Goal: Task Accomplishment & Management: Use online tool/utility

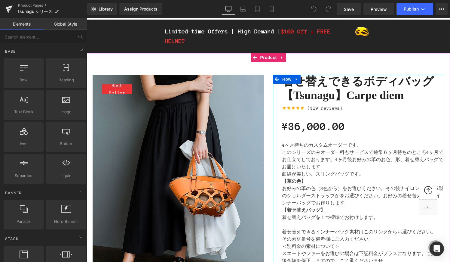
scroll to position [56, 0]
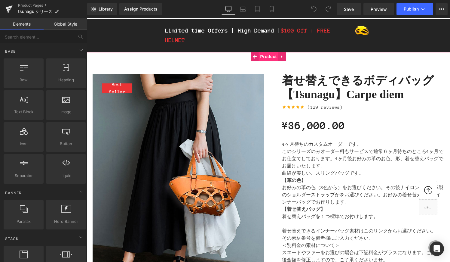
click at [259, 57] on span "Product" at bounding box center [269, 56] width 20 height 9
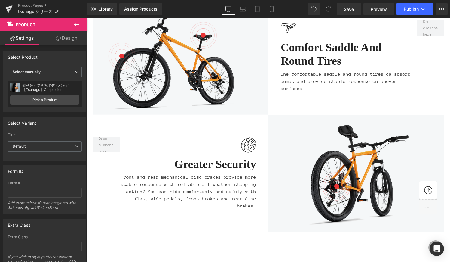
scroll to position [1402, 0]
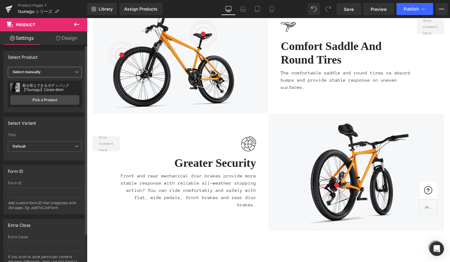
click at [71, 71] on span "Select manually" at bounding box center [45, 72] width 74 height 11
click at [71, 71] on span "Select manually" at bounding box center [44, 72] width 72 height 11
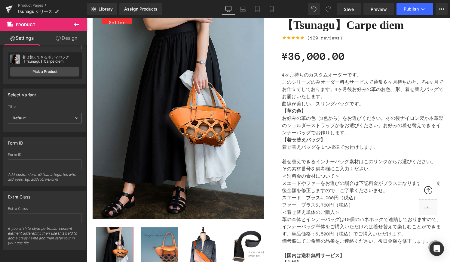
scroll to position [133, 0]
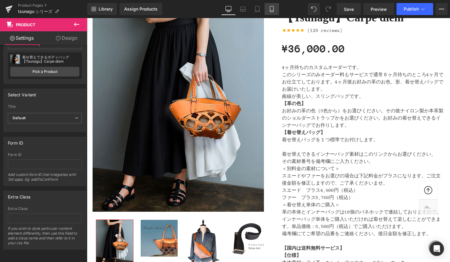
click at [274, 12] on icon at bounding box center [272, 9] width 6 height 6
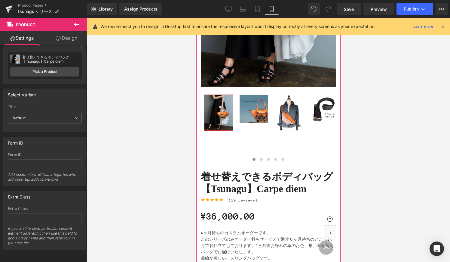
scroll to position [124, 0]
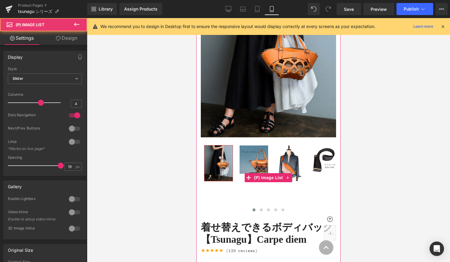
click at [258, 163] on img at bounding box center [254, 159] width 28 height 28
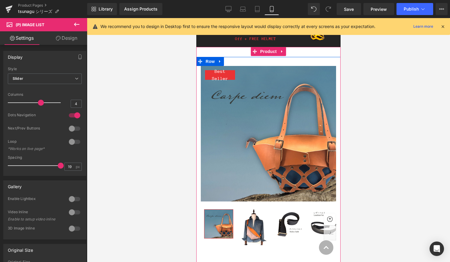
scroll to position [26, 0]
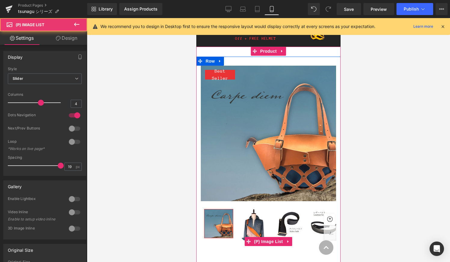
click at [254, 222] on img at bounding box center [254, 226] width 28 height 35
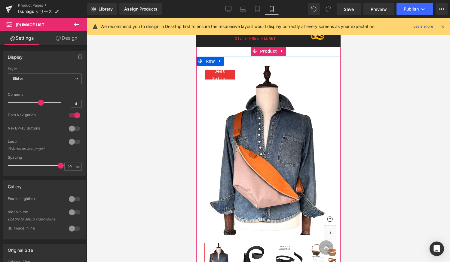
click at [258, 243] on img at bounding box center [254, 257] width 28 height 28
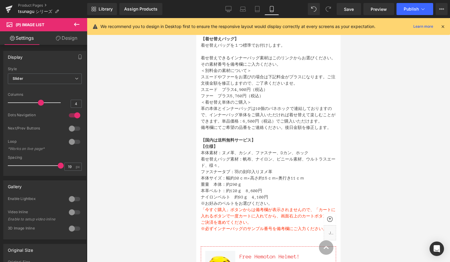
scroll to position [390, 0]
click at [375, 9] on span "Preview" at bounding box center [379, 9] width 16 height 6
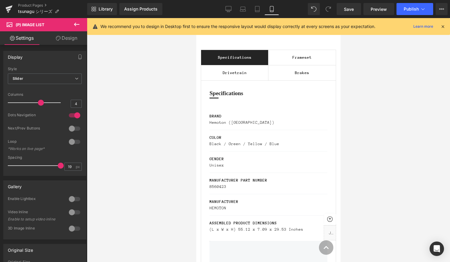
scroll to position [904, 0]
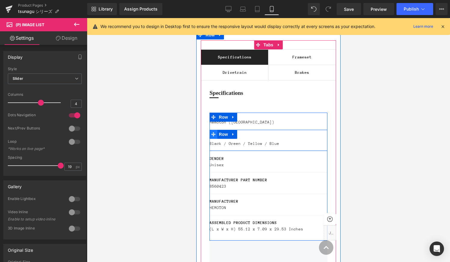
click at [212, 139] on span at bounding box center [214, 134] width 8 height 9
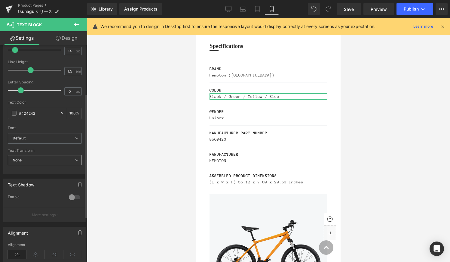
scroll to position [0, 0]
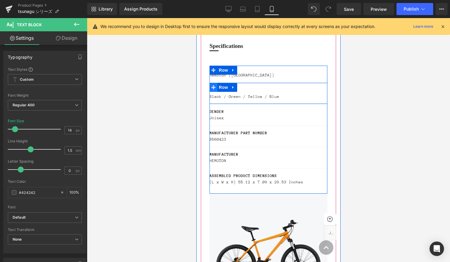
click at [213, 89] on icon at bounding box center [213, 87] width 4 height 4
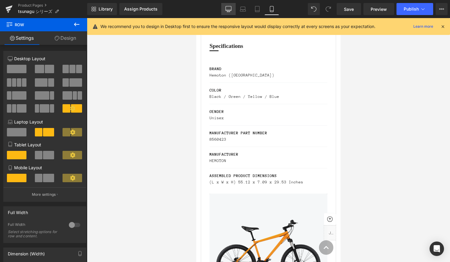
click at [227, 6] on icon at bounding box center [228, 8] width 6 height 5
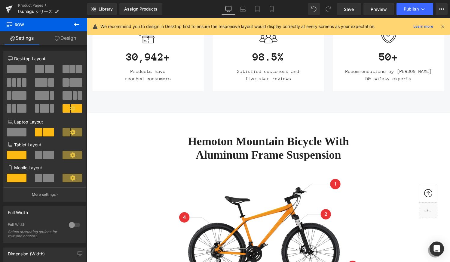
scroll to position [741, 0]
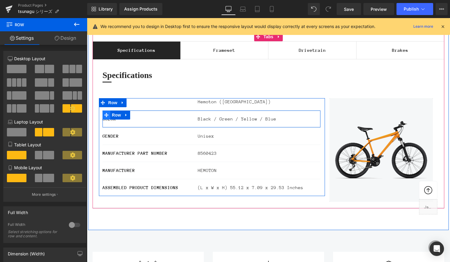
click at [106, 116] on icon at bounding box center [106, 115] width 4 height 4
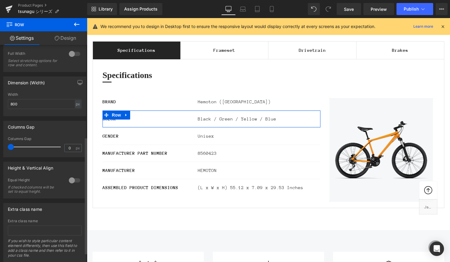
scroll to position [188, 0]
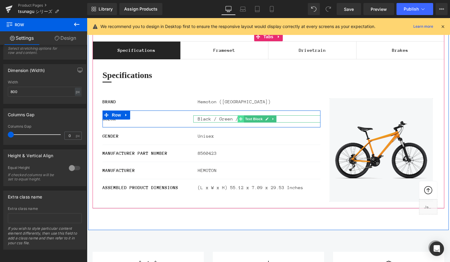
click at [241, 119] on icon at bounding box center [240, 118] width 3 height 3
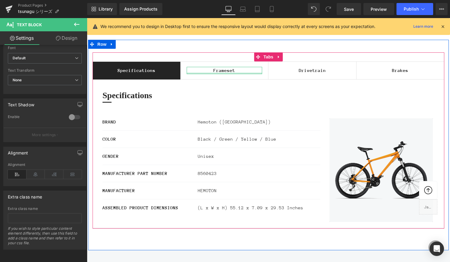
scroll to position [722, 0]
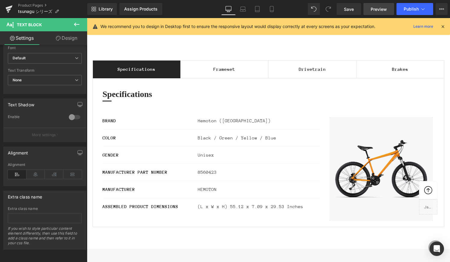
click at [380, 10] on span "Preview" at bounding box center [379, 9] width 16 height 6
click at [271, 9] on icon at bounding box center [272, 9] width 6 height 6
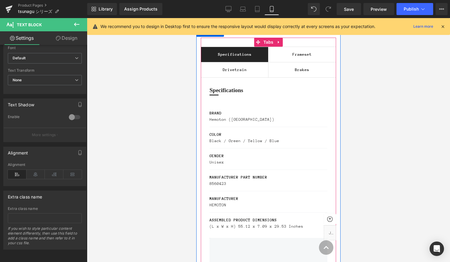
scroll to position [906, 0]
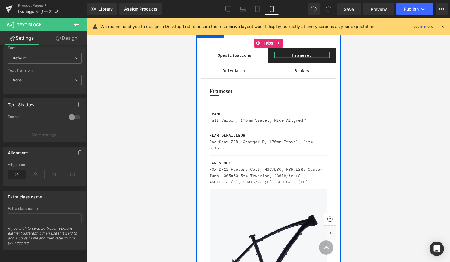
click at [299, 58] on div at bounding box center [301, 58] width 55 height 2
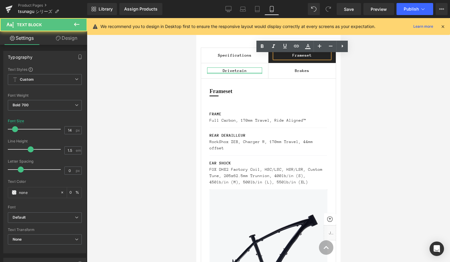
click at [228, 74] on div at bounding box center [234, 73] width 55 height 2
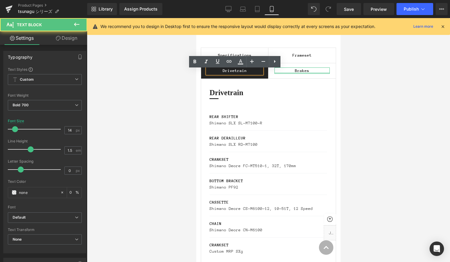
click at [305, 74] on div at bounding box center [301, 73] width 55 height 2
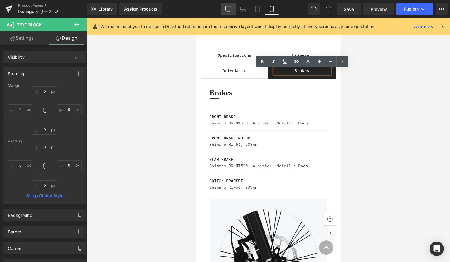
click at [227, 8] on icon at bounding box center [228, 9] width 6 height 6
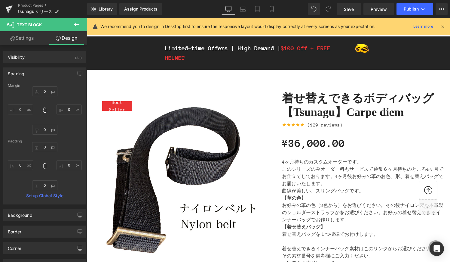
scroll to position [32, 0]
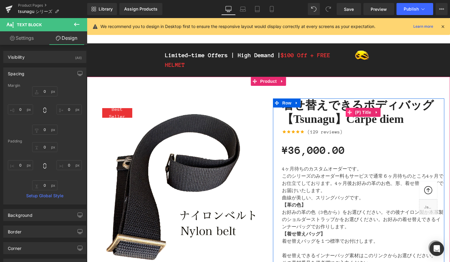
click at [350, 110] on icon at bounding box center [349, 112] width 4 height 4
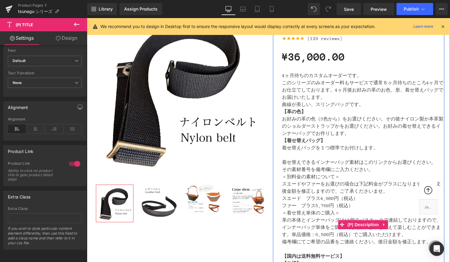
scroll to position [128, 0]
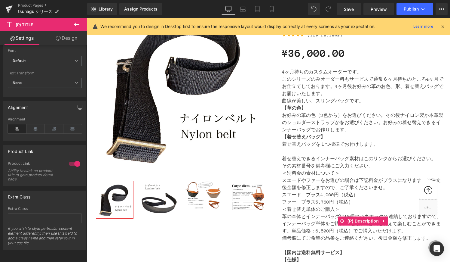
click at [328, 78] on p "4ヶ月待ちのカスタムオーダーです。 このシリーズのみオーダー料もサービスで通常６ヶ月待ちのところ4ヶ月でお仕立てしております。4ヶ月後お好みの革のお色、形、着…" at bounding box center [363, 82] width 162 height 29
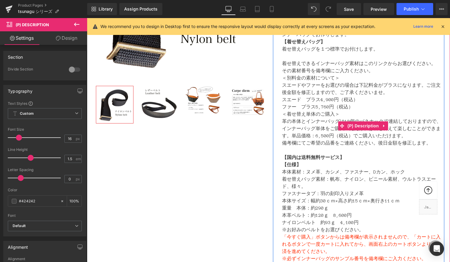
scroll to position [223, 0]
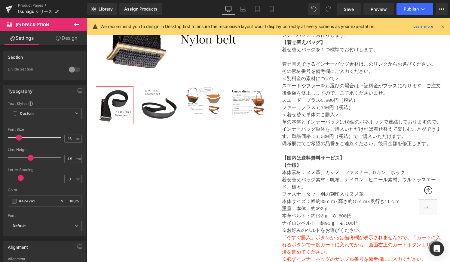
click at [77, 24] on icon at bounding box center [76, 24] width 7 height 7
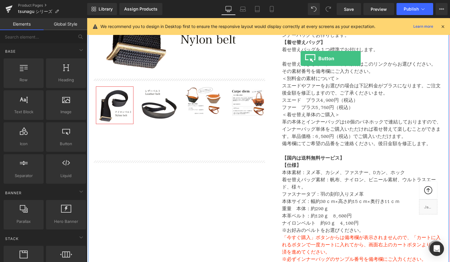
drag, startPoint x: 153, startPoint y: 160, endPoint x: 300, endPoint y: 59, distance: 178.8
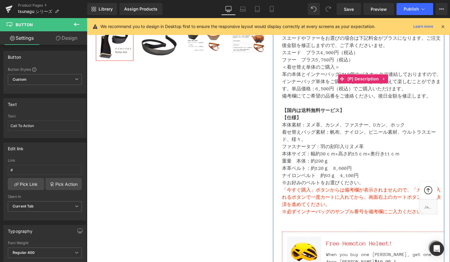
scroll to position [276, 0]
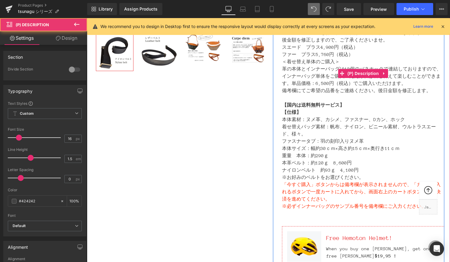
click at [323, 77] on p "＜着せ替え単体のご購入＞ 革の本体とインナーバッグは10個のバネホックで連結しておりますので、インナーバッグ単体をご購入いただければ着せ替えて楽しむことができ…" at bounding box center [363, 76] width 162 height 36
click at [345, 96] on p "【国内は送料無料サービス】" at bounding box center [363, 101] width 162 height 14
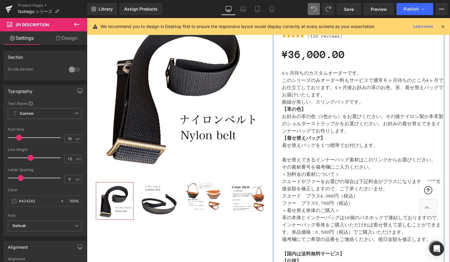
scroll to position [51, 0]
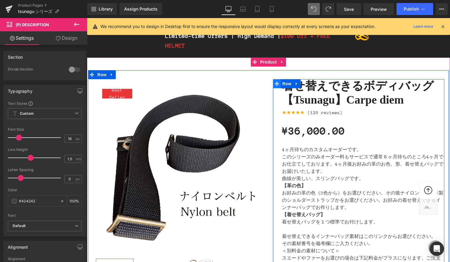
click at [276, 82] on icon at bounding box center [277, 83] width 4 height 5
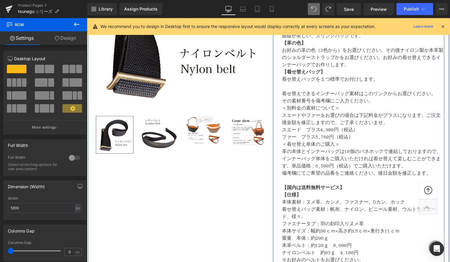
scroll to position [197, 0]
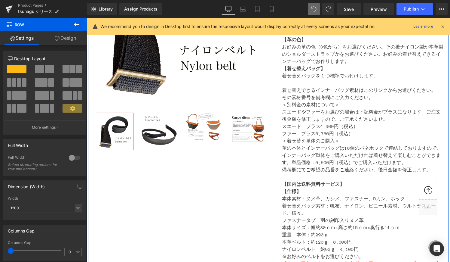
click at [376, 143] on p "＜着せ替え単体のご購入＞ 革の本体とインナーバッグは10個のバネホックで連結しておりますので、インナーバッグ単体をご購入いただければ着せ替えて楽しむことができ…" at bounding box center [363, 155] width 162 height 36
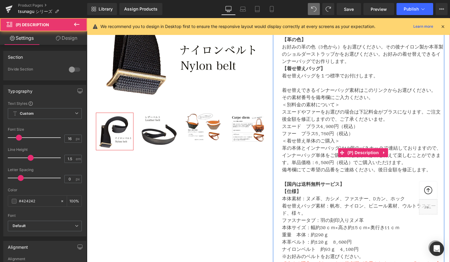
click at [357, 125] on p "＜別料金の素材について＞ スエードやファーをお選びの場合は下記料金がプラスになります。ご注文後金額を修正しますので、ご了承くださいませ。 スエード　プラス4,…" at bounding box center [363, 119] width 162 height 36
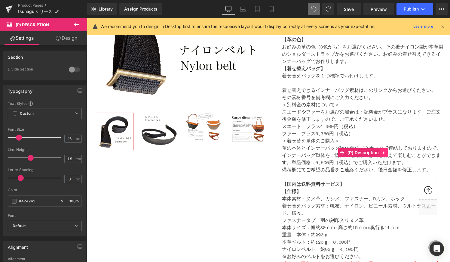
click at [384, 153] on icon at bounding box center [383, 152] width 1 height 3
click at [336, 103] on p "＜別料金の素材について＞ スエードやファーをお選びの場合は下記料金がプラスになります。ご注文後金額を修正しますので、ご了承くださいませ。 スエード　プラス4,…" at bounding box center [363, 119] width 162 height 36
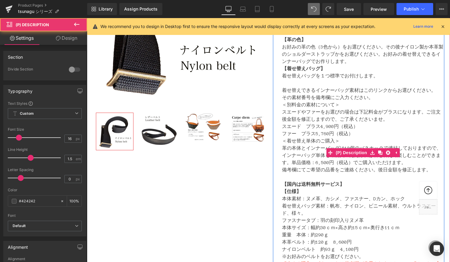
click at [344, 100] on p "【着せ替えバッグ】 着せ替えバッグを１つ標準でお付けします。 着せ替えできるインナーバッグ 素材はこのリンクからお選びください。 その素材番号を備考欄にご入力…" at bounding box center [363, 83] width 162 height 36
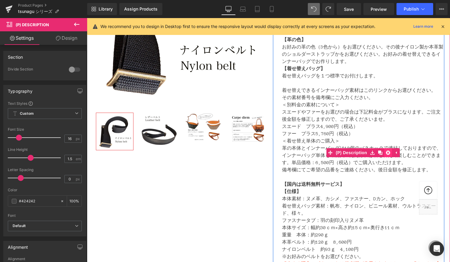
click at [388, 154] on icon at bounding box center [388, 152] width 4 height 4
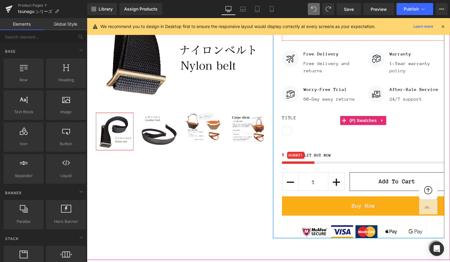
click at [377, 121] on span "(P) Swatches" at bounding box center [363, 120] width 30 height 9
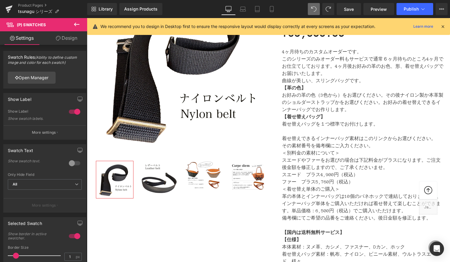
scroll to position [97, 0]
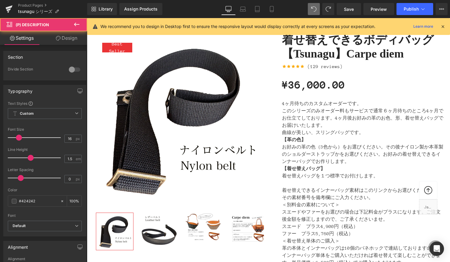
click at [353, 149] on p "【革の色】 お好みの革の色（3色から）をお選びください。その後ナイロン製か本革製のショルダーストラップかをお選びください。お好みの着せ替えできるインナーバッグ…" at bounding box center [363, 150] width 162 height 29
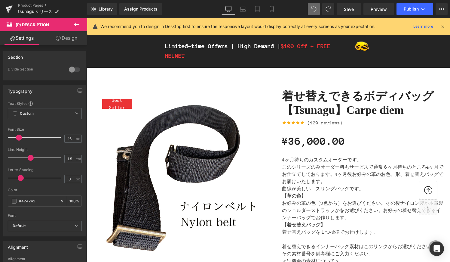
scroll to position [27, 0]
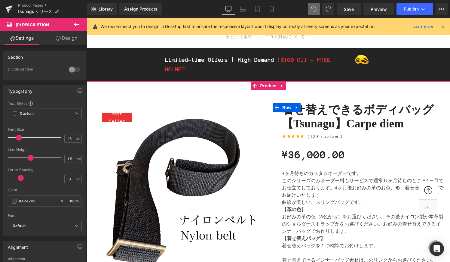
click at [326, 188] on p "4ヶ月待ちのカスタムオーダーです。 このシリーズのみオーダー料もサービスで通常６ヶ月待ちのところ4ヶ月でお仕立てしております。4ヶ月後お好みの革のお色、形、着…" at bounding box center [363, 184] width 162 height 29
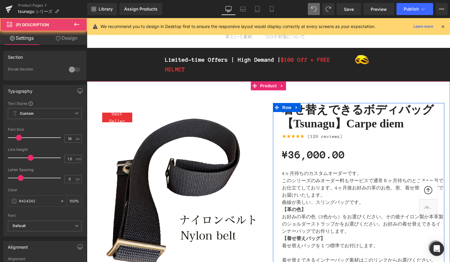
click at [344, 186] on p "4ヶ月待ちのカスタムオーダーです。 このシリーズのみオーダー料もサービスで通常６ヶ月待ちのところ4ヶ月でお仕立てしております。4ヶ月後お好みの革のお色、形、着…" at bounding box center [363, 184] width 162 height 29
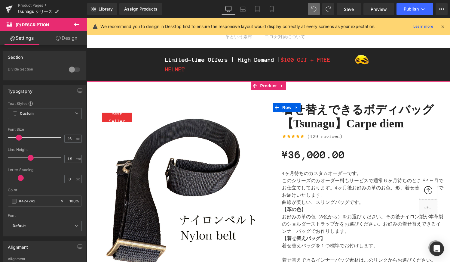
click at [326, 192] on p "4ヶ月待ちのカスタムオーダーです。 このシリーズのみオーダー料もサービスで通常６ヶ月待ちのところ4ヶ月でお仕立てしております。4ヶ月後お好みの革のお色、形、着…" at bounding box center [363, 184] width 162 height 29
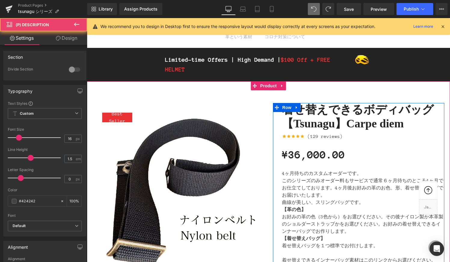
click at [326, 197] on p "4ヶ月待ちのカスタムオーダーです。 このシリーズのみオーダー料もサービスで通常６ヶ月待ちのところ4ヶ月でお仕立てしております。4ヶ月後お好みの革のお色、形、着…" at bounding box center [363, 184] width 162 height 29
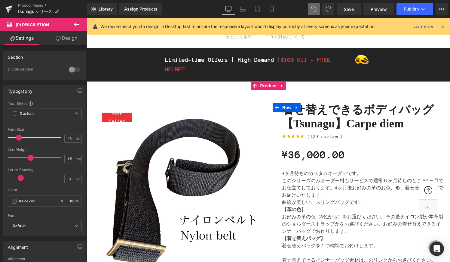
click at [326, 196] on p "4ヶ月待ちのカスタムオーダーです。 このシリーズのみオーダー料もサービスで通常６ヶ月待ちのところ4ヶ月でお仕立てしております。4ヶ月後お好みの革のお色、形、着…" at bounding box center [363, 184] width 162 height 29
click at [297, 106] on icon at bounding box center [296, 107] width 1 height 3
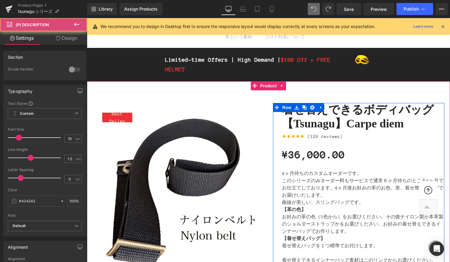
click at [357, 198] on p "4ヶ月待ちのカスタムオーダーです。 このシリーズのみオーダー料もサービスで通常６ヶ月待ちのところ4ヶ月でお仕立てしております。4ヶ月後お好みの革のお色、形、着…" at bounding box center [363, 184] width 162 height 29
click at [346, 185] on p "4ヶ月待ちのカスタムオーダーです。 このシリーズのみオーダー料もサービスで通常６ヶ月待ちのところ4ヶ月でお仕立てしております。4ヶ月後お好みの革のお色、形、着…" at bounding box center [363, 184] width 162 height 29
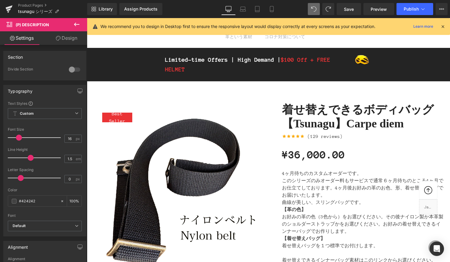
click at [442, 24] on icon at bounding box center [442, 26] width 5 height 5
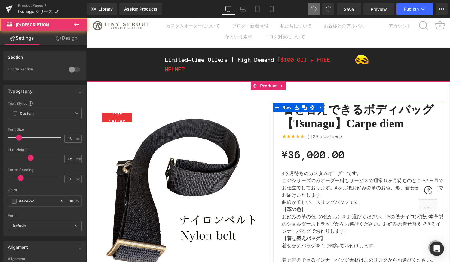
click at [328, 176] on p "4ヶ月待ちのカスタムオーダーです。 このシリーズのみオーダー料もサービスで通常６ヶ月待ちのところ4ヶ月でお仕立てしております。4ヶ月後お好みの革のお色、形、着…" at bounding box center [363, 184] width 162 height 29
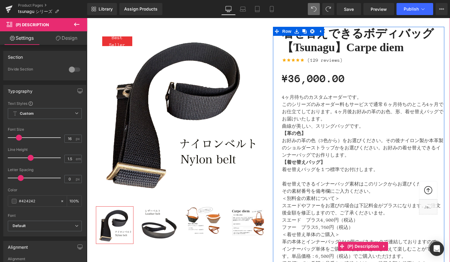
scroll to position [108, 0]
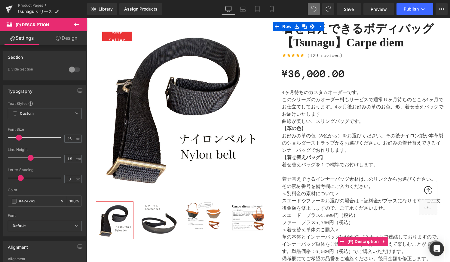
click at [343, 129] on p "【革の色】 お好みの革の色（3色から）をお選びください。その後ナイロン製か本革製のショルダーストラップかをお選びください。お好みの着せ替えできるインナーバッグ…" at bounding box center [363, 139] width 162 height 29
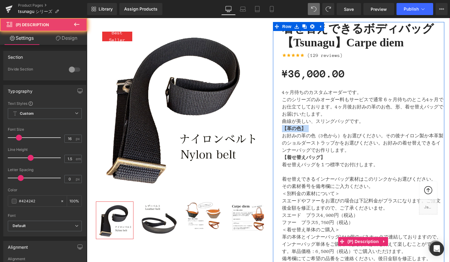
click at [343, 129] on p "【革の色】 お好みの革の色（3色から）をお選びください。その後ナイロン製か本革製のショルダーストラップかをお選びください。お好みの着せ替えできるインナーバッグ…" at bounding box center [363, 139] width 162 height 29
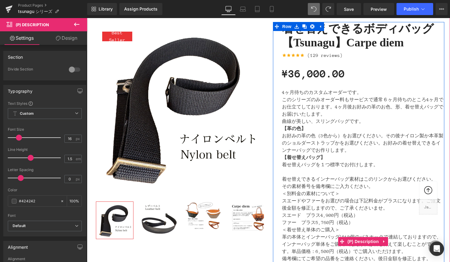
click at [363, 122] on p "曲線が美しい、スリングバッグです。" at bounding box center [363, 121] width 162 height 7
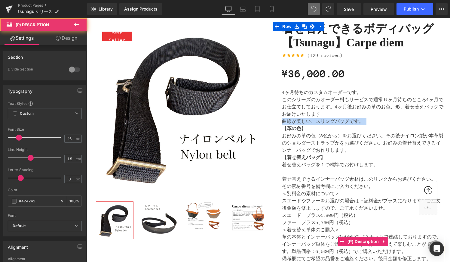
click at [363, 122] on p "曲線が美しい、スリングバッグです。" at bounding box center [363, 121] width 162 height 7
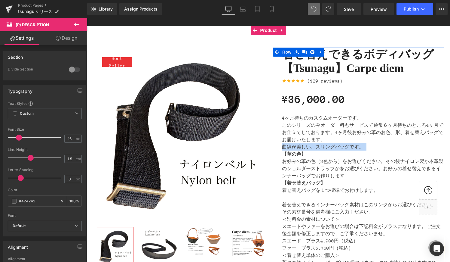
scroll to position [1, 0]
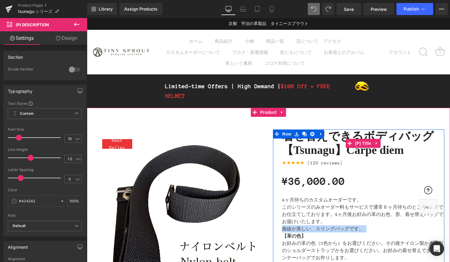
click at [340, 136] on link "着せ替えできるボディバッグ【Tsunagu】Carpe diem" at bounding box center [363, 142] width 162 height 27
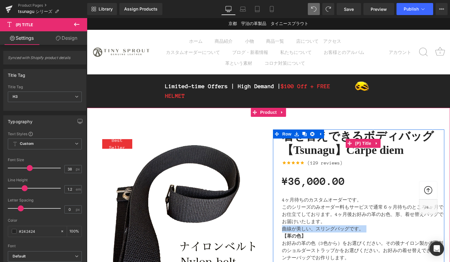
click at [356, 135] on link "着せ替えできるボディバッグ【Tsunagu】Carpe diem" at bounding box center [363, 142] width 162 height 27
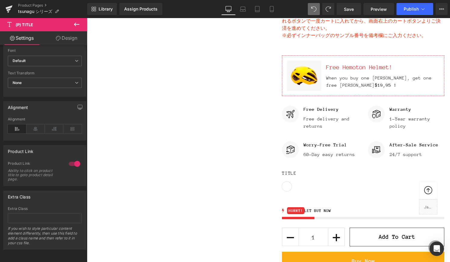
scroll to position [440, 0]
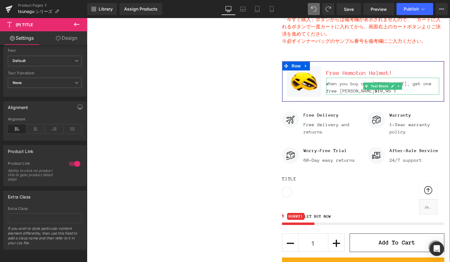
click at [344, 86] on div "When you buy one Hemoton Bike, get one free Hemoton Helmet $19,95 !" at bounding box center [382, 86] width 113 height 17
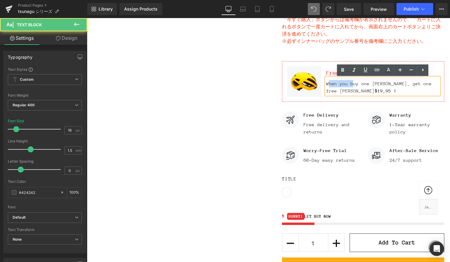
drag, startPoint x: 329, startPoint y: 84, endPoint x: 353, endPoint y: 85, distance: 23.8
click at [353, 85] on div "When you buy one Hemoton Bike, get one free Hemoton Helmet $19,95 !" at bounding box center [382, 86] width 113 height 17
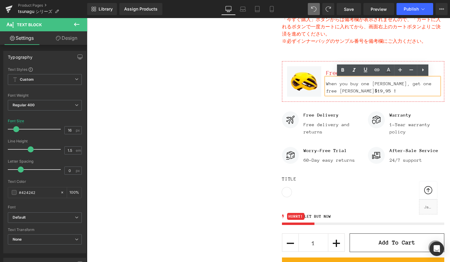
click at [358, 91] on div "When you buy one Hemoton Bike, get one free Hemoton Helmet $19,95 !" at bounding box center [382, 86] width 113 height 17
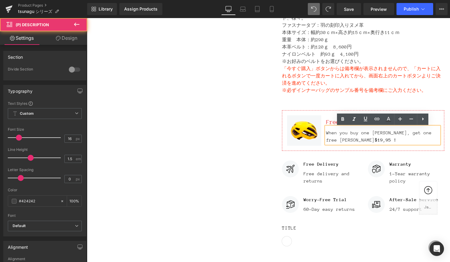
click at [307, 66] on p "「今すぐ購入」ボタンからは備考欄が表示されませんので、「カートに入れるボタンで一度カートに入れてから、画面右上のカートボタンよりご決済を進めてください。 ※必…" at bounding box center [363, 79] width 162 height 29
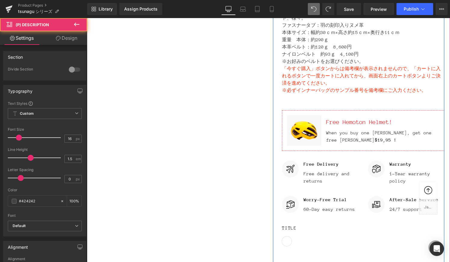
click at [306, 72] on p "「今すぐ購入」ボタンからは備考欄が表示されませんので、「カートに入れるボタンで一度カートに入れてから、画面右上のカートボタンよりご決済を進めてください。 ※必…" at bounding box center [363, 79] width 162 height 29
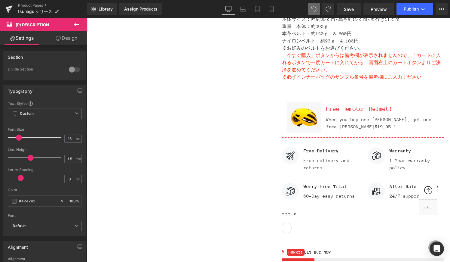
scroll to position [407, 0]
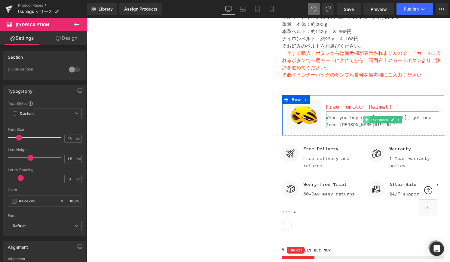
click at [366, 121] on icon at bounding box center [366, 119] width 3 height 3
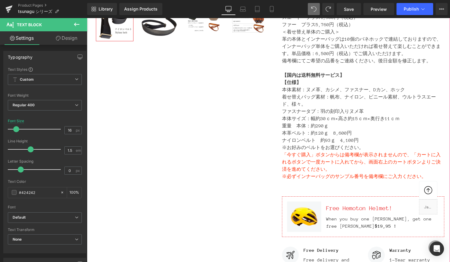
scroll to position [339, 0]
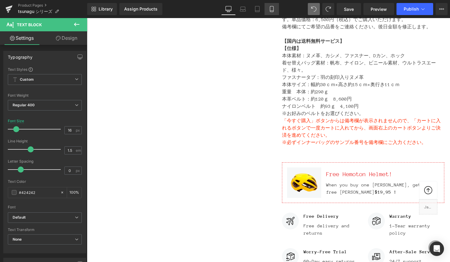
click at [272, 7] on icon at bounding box center [272, 9] width 6 height 6
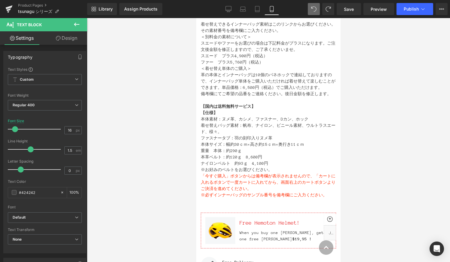
scroll to position [419, 0]
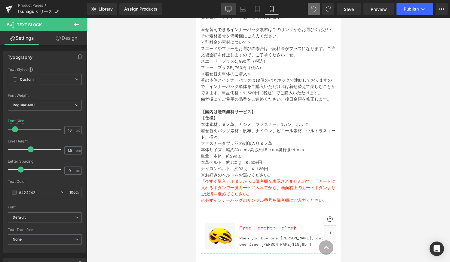
click at [229, 11] on icon at bounding box center [228, 8] width 6 height 5
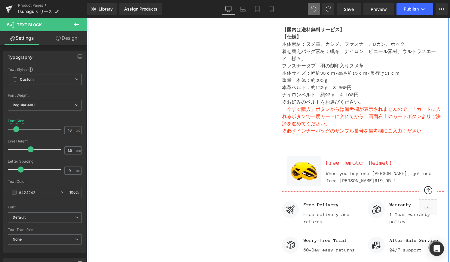
scroll to position [346, 0]
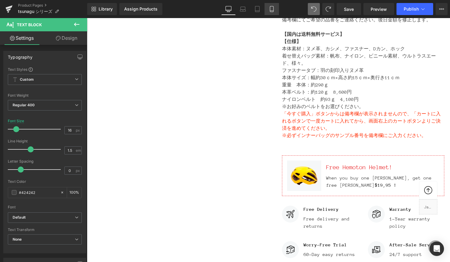
click at [271, 11] on icon at bounding box center [272, 9] width 6 height 6
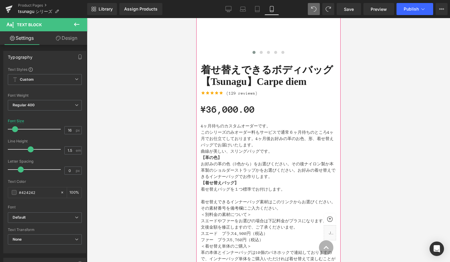
scroll to position [247, 0]
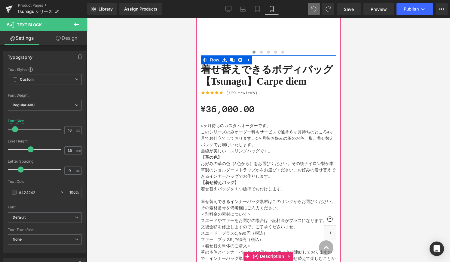
click at [216, 135] on p "4ヶ月待ちのカスタムオーダーです。 このシリーズのみオーダー料もサービスで通常６ヶ月待ちのところ4ヶ月でお仕立てしております。4ヶ月後お好みの革のお色、形、着…" at bounding box center [268, 134] width 135 height 25
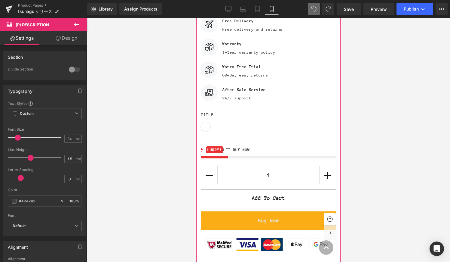
scroll to position [681, 0]
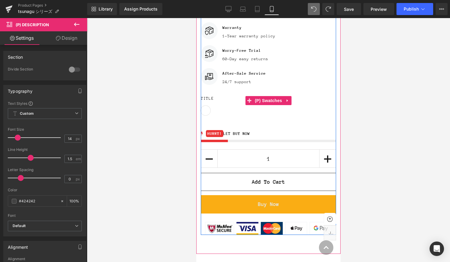
click at [207, 113] on span "Default Title" at bounding box center [206, 111] width 10 height 10
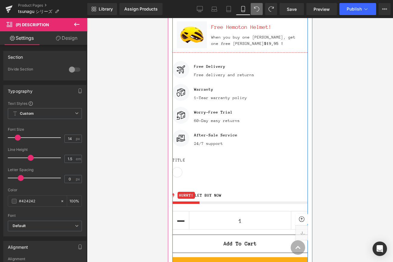
scroll to position [654, 0]
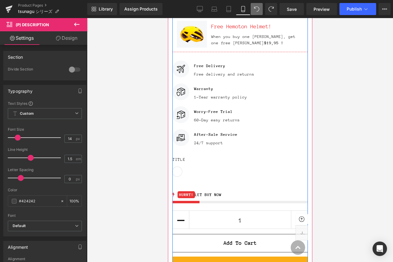
click at [225, 68] on div "Image Free Delivery Text Block Free delivery and returns Text Block Icon List" at bounding box center [239, 69] width 135 height 19
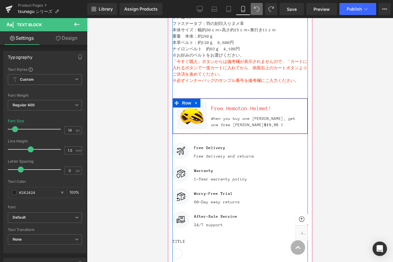
scroll to position [573, 0]
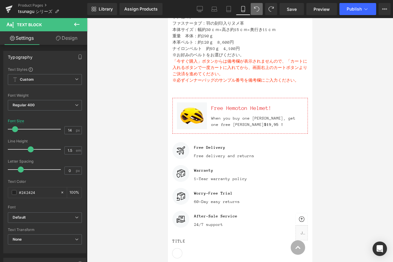
click at [75, 24] on icon at bounding box center [76, 25] width 5 height 4
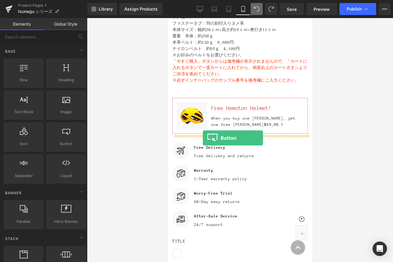
drag, startPoint x: 224, startPoint y: 161, endPoint x: 202, endPoint y: 138, distance: 32.1
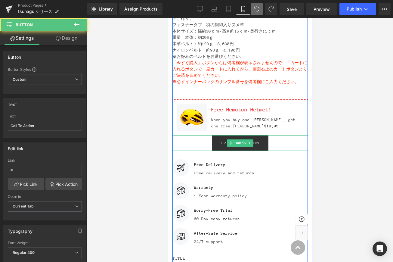
scroll to position [571, 0]
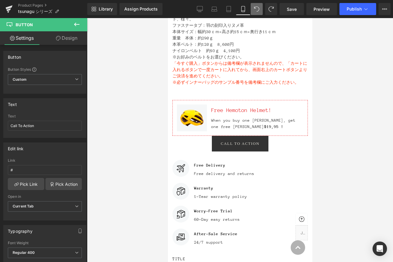
click at [77, 22] on icon at bounding box center [76, 24] width 7 height 7
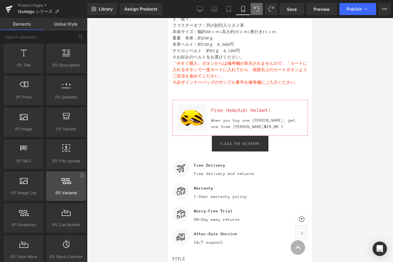
scroll to position [558, 0]
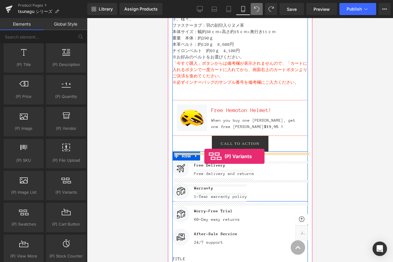
drag, startPoint x: 237, startPoint y: 204, endPoint x: 204, endPoint y: 156, distance: 57.9
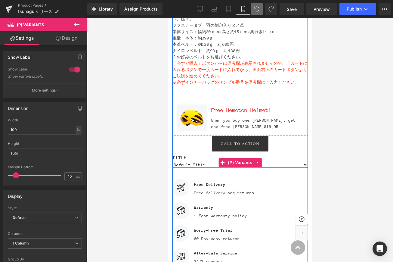
click at [303, 166] on select "Default Title" at bounding box center [239, 165] width 135 height 6
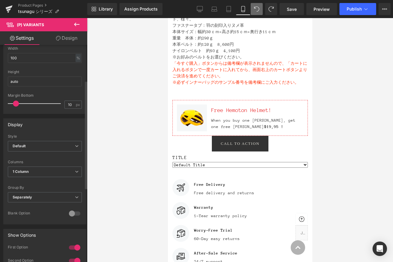
scroll to position [75, 0]
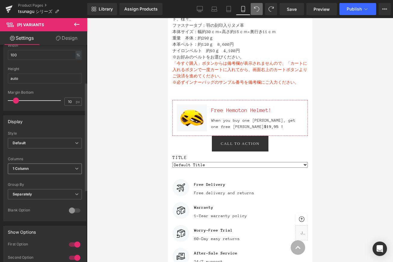
click at [75, 168] on icon at bounding box center [77, 169] width 4 height 4
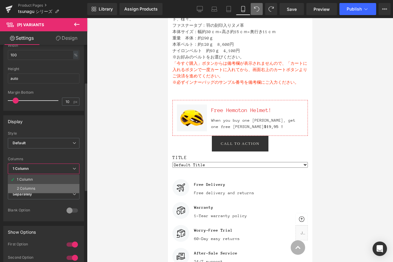
click at [54, 191] on li "2 Columns" at bounding box center [44, 188] width 72 height 9
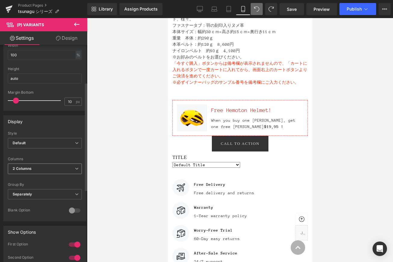
click at [76, 166] on span "2 Columns" at bounding box center [45, 168] width 74 height 11
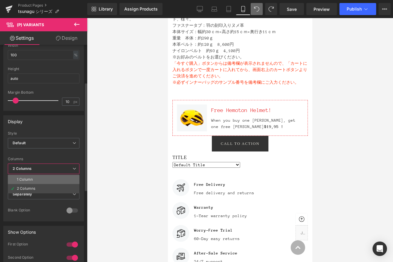
click at [49, 177] on li "1 Column" at bounding box center [44, 179] width 72 height 9
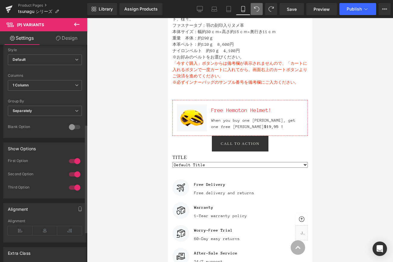
scroll to position [160, 0]
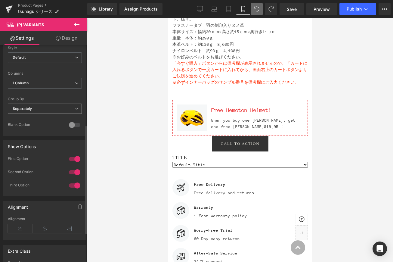
click at [57, 109] on span "Separately" at bounding box center [45, 108] width 74 height 11
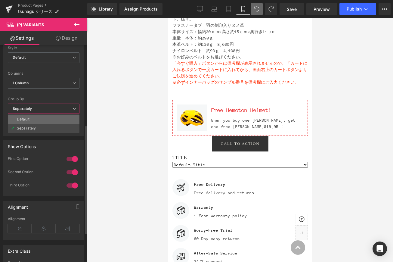
click at [47, 117] on li "Default" at bounding box center [44, 119] width 72 height 9
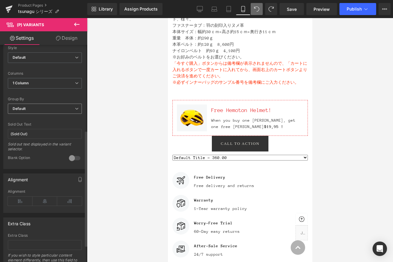
click at [47, 109] on span "Default" at bounding box center [45, 108] width 74 height 11
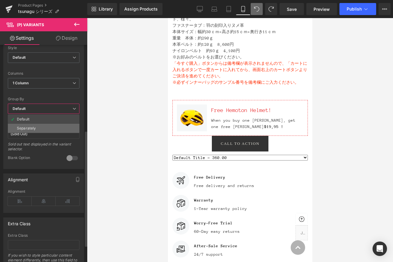
click at [40, 130] on li "Separately" at bounding box center [44, 128] width 72 height 9
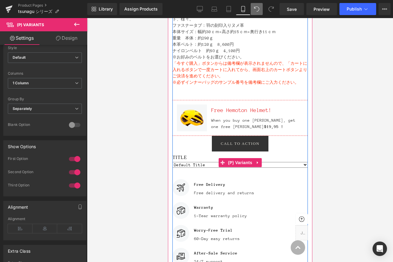
click at [304, 165] on select "Default Title" at bounding box center [239, 165] width 135 height 6
click at [172, 162] on select "Default Title" at bounding box center [239, 165] width 135 height 6
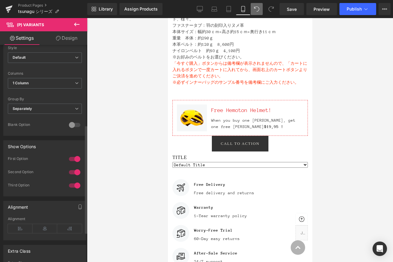
click at [43, 133] on div "Blank Option" at bounding box center [45, 128] width 74 height 13
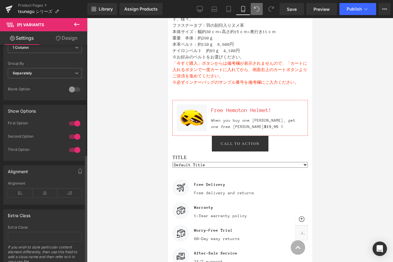
scroll to position [219, 0]
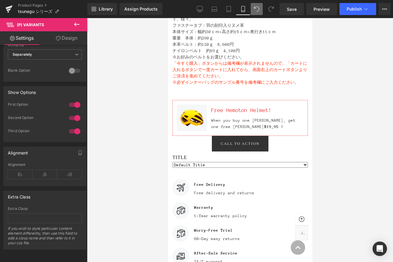
click at [78, 22] on icon at bounding box center [76, 24] width 7 height 7
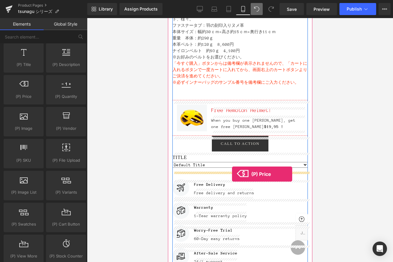
drag, startPoint x: 199, startPoint y: 107, endPoint x: 231, endPoint y: 174, distance: 73.9
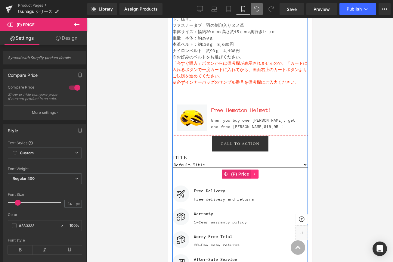
click at [255, 173] on icon at bounding box center [254, 173] width 4 height 5
click at [259, 175] on icon at bounding box center [258, 174] width 4 height 4
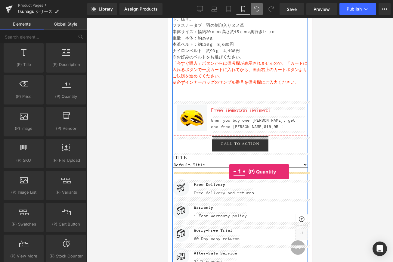
drag, startPoint x: 231, startPoint y: 109, endPoint x: 228, endPoint y: 171, distance: 62.3
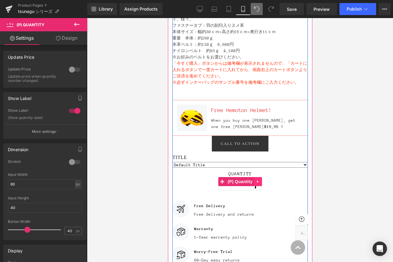
click at [258, 182] on icon at bounding box center [257, 181] width 4 height 5
click at [261, 182] on icon at bounding box center [261, 181] width 4 height 5
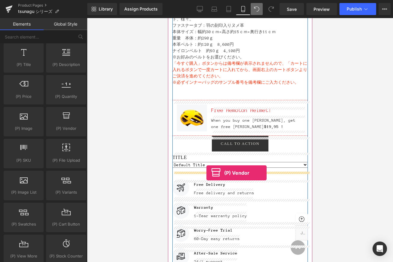
drag, startPoint x: 229, startPoint y: 138, endPoint x: 206, endPoint y: 173, distance: 41.7
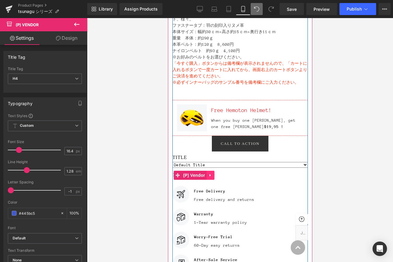
click at [211, 175] on icon at bounding box center [210, 175] width 4 height 5
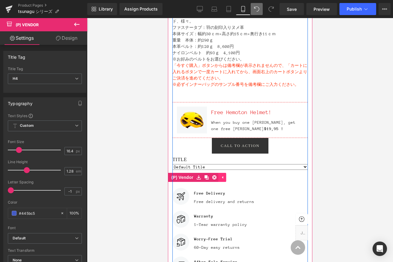
click at [211, 175] on link at bounding box center [214, 177] width 8 height 9
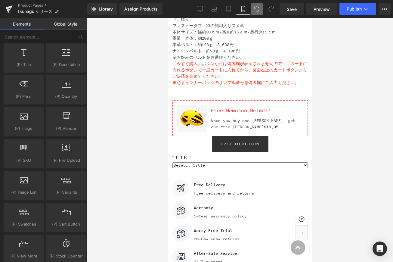
scroll to position [572, 0]
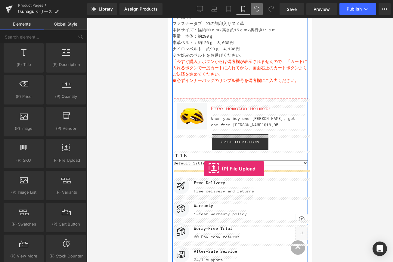
drag, startPoint x: 229, startPoint y: 169, endPoint x: 203, endPoint y: 168, distance: 26.2
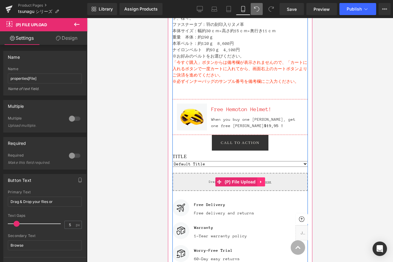
click at [260, 182] on icon at bounding box center [260, 181] width 4 height 5
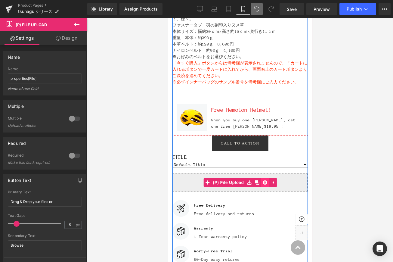
click at [262, 183] on icon at bounding box center [264, 182] width 4 height 4
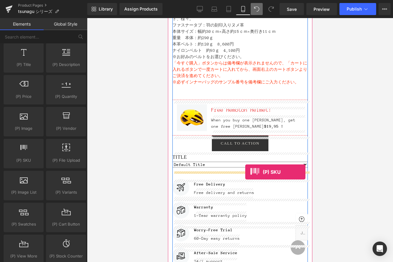
drag, startPoint x: 190, startPoint y: 171, endPoint x: 245, endPoint y: 172, distance: 54.4
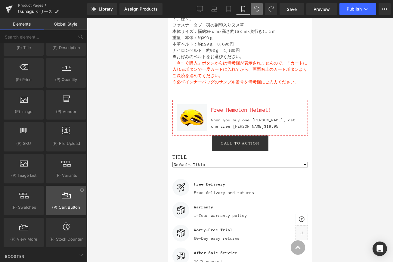
scroll to position [576, 0]
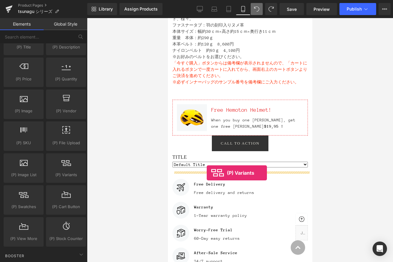
drag, startPoint x: 238, startPoint y: 188, endPoint x: 206, endPoint y: 173, distance: 36.0
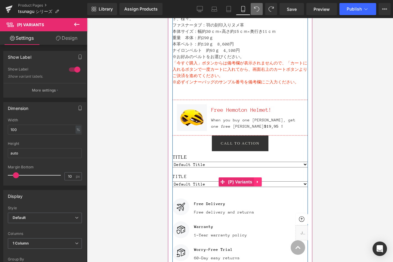
click at [259, 182] on icon at bounding box center [257, 181] width 4 height 5
click at [259, 182] on icon at bounding box center [261, 181] width 4 height 4
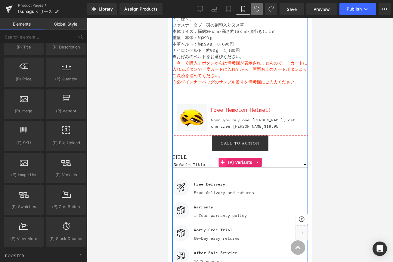
click at [221, 164] on icon at bounding box center [222, 162] width 4 height 5
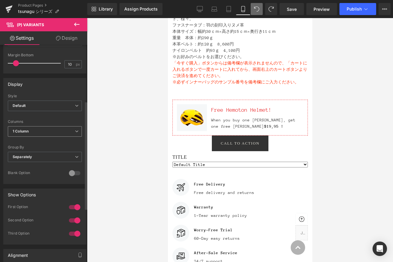
scroll to position [112, 0]
click at [49, 130] on span "1 Column" at bounding box center [45, 131] width 74 height 11
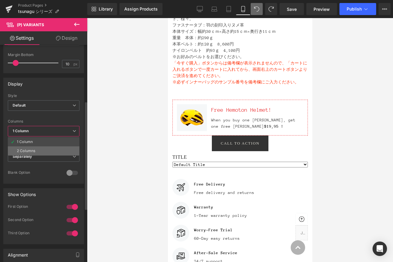
click at [46, 147] on li "2 Columns" at bounding box center [44, 150] width 72 height 9
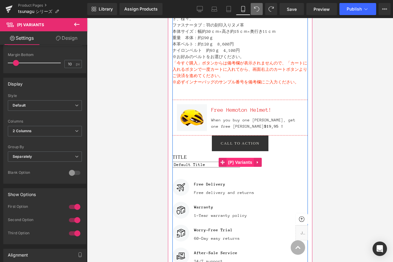
click at [239, 166] on span "(P) Variants" at bounding box center [239, 162] width 27 height 9
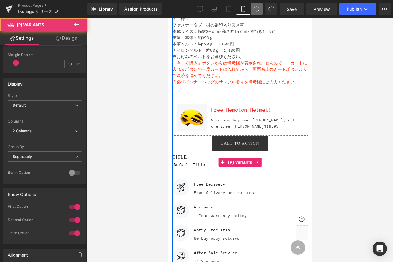
click at [215, 165] on select "Default Title" at bounding box center [206, 164] width 68 height 6
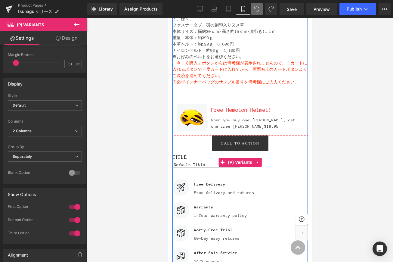
click at [172, 161] on select "Default Title" at bounding box center [206, 164] width 68 height 6
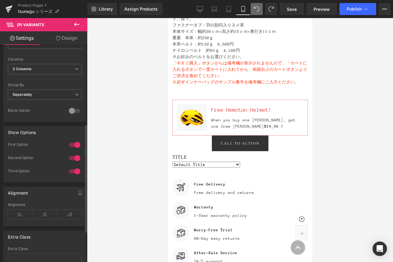
scroll to position [178, 0]
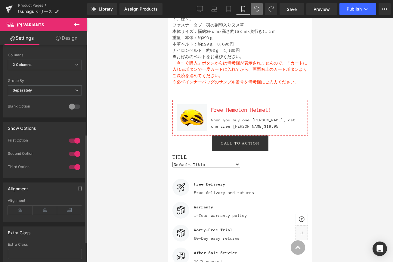
click at [76, 107] on div at bounding box center [74, 107] width 14 height 10
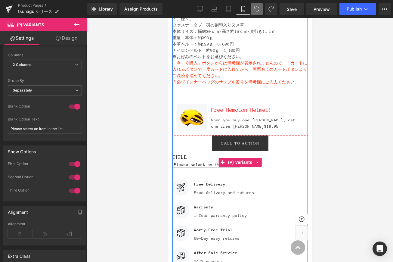
click at [200, 164] on select "Please select an item in the list Default Title" at bounding box center [206, 164] width 68 height 6
select select "Default Title"
click at [172, 161] on select "Please select an item in the list Default Title" at bounding box center [206, 164] width 68 height 6
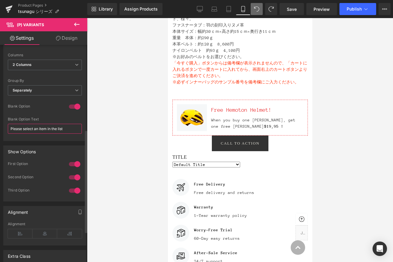
click at [68, 129] on input "Please select an item in the list" at bounding box center [45, 129] width 74 height 10
click at [67, 123] on div "Blank Option Text Please select an item in the list" at bounding box center [45, 128] width 74 height 23
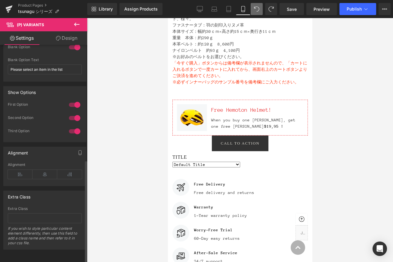
scroll to position [242, 0]
click at [77, 25] on icon at bounding box center [76, 24] width 7 height 7
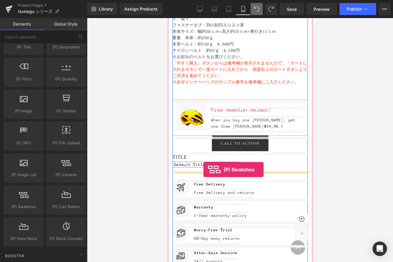
drag, startPoint x: 201, startPoint y: 218, endPoint x: 203, endPoint y: 169, distance: 48.7
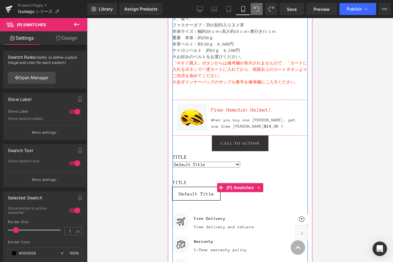
click at [207, 196] on span "Default Title" at bounding box center [195, 193] width 35 height 13
click at [204, 195] on span "Default Title" at bounding box center [195, 193] width 35 height 13
click at [187, 185] on label "Title" at bounding box center [239, 182] width 135 height 7
click at [185, 192] on span "Default Title" at bounding box center [195, 193] width 35 height 13
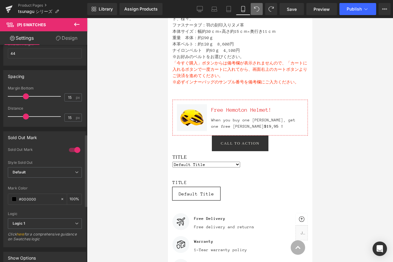
scroll to position [268, 0]
drag, startPoint x: 29, startPoint y: 97, endPoint x: 24, endPoint y: 98, distance: 5.5
click at [24, 98] on span at bounding box center [24, 96] width 6 height 6
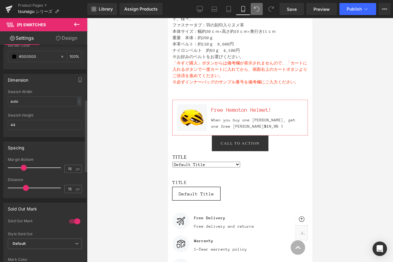
scroll to position [63, 0]
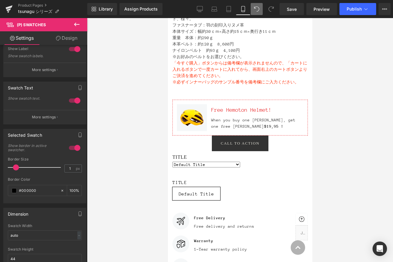
click at [78, 24] on icon at bounding box center [76, 25] width 5 height 4
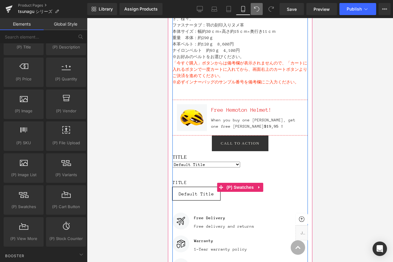
click at [202, 192] on span "Default Title" at bounding box center [195, 193] width 35 height 13
click at [206, 198] on span "Default Title" at bounding box center [195, 193] width 35 height 13
click at [206, 195] on span "Default Title" at bounding box center [195, 193] width 35 height 13
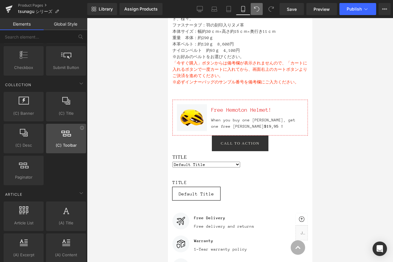
scroll to position [966, 0]
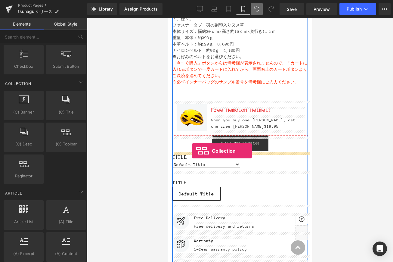
drag, startPoint x: 230, startPoint y: 157, endPoint x: 191, endPoint y: 151, distance: 39.6
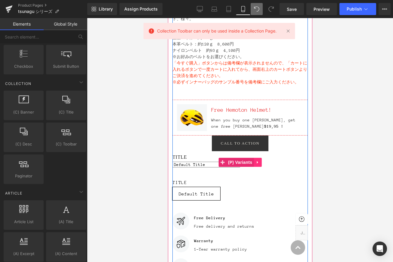
click at [258, 164] on icon at bounding box center [257, 162] width 4 height 5
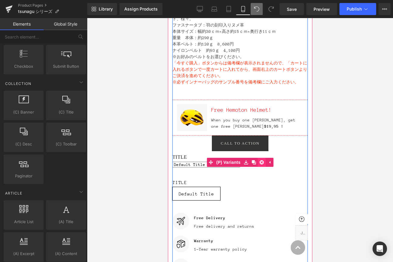
click at [260, 162] on icon at bounding box center [261, 162] width 4 height 4
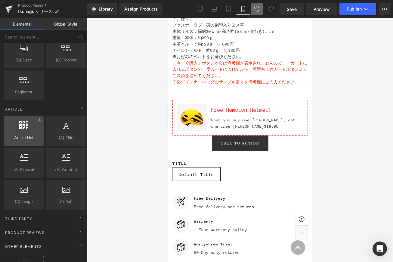
scroll to position [1052, 0]
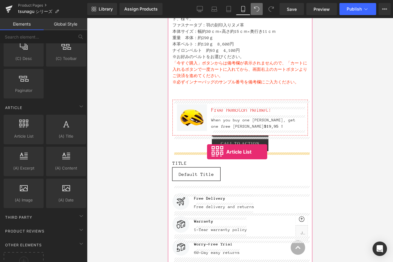
drag, startPoint x: 187, startPoint y: 145, endPoint x: 207, endPoint y: 152, distance: 20.7
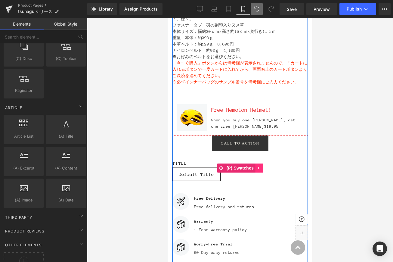
click at [258, 167] on icon at bounding box center [258, 167] width 4 height 5
click at [260, 168] on icon at bounding box center [262, 168] width 4 height 4
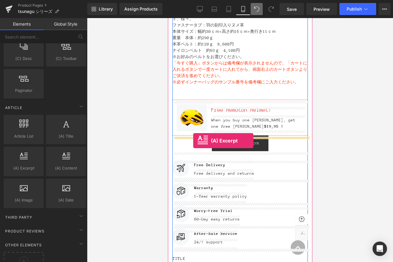
drag, startPoint x: 193, startPoint y: 179, endPoint x: 193, endPoint y: 140, distance: 39.1
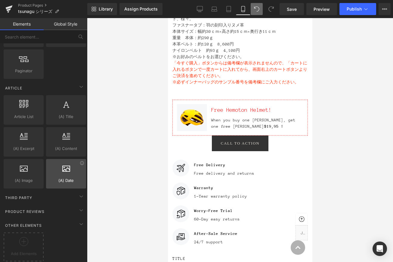
scroll to position [1076, 0]
click at [60, 206] on div "Product Reviews" at bounding box center [44, 211] width 85 height 12
click at [82, 205] on span at bounding box center [81, 210] width 10 height 10
click at [82, 206] on icon at bounding box center [81, 209] width 7 height 7
click at [74, 223] on div "Other Elements" at bounding box center [44, 225] width 85 height 12
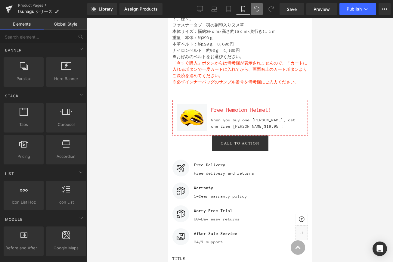
scroll to position [0, 0]
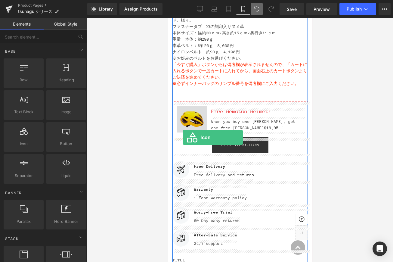
drag, startPoint x: 192, startPoint y: 159, endPoint x: 182, endPoint y: 137, distance: 24.0
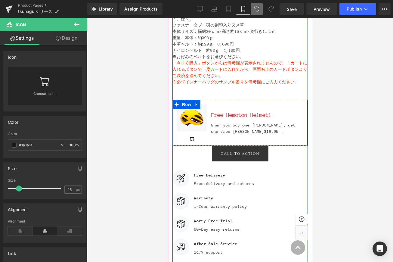
scroll to position [571, 0]
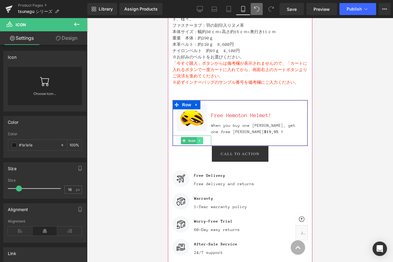
click at [199, 141] on icon at bounding box center [199, 141] width 3 height 4
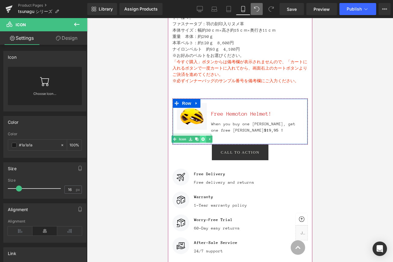
click at [203, 139] on link at bounding box center [202, 138] width 6 height 7
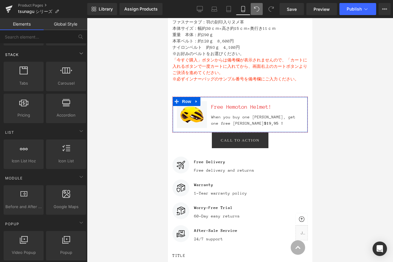
scroll to position [187, 0]
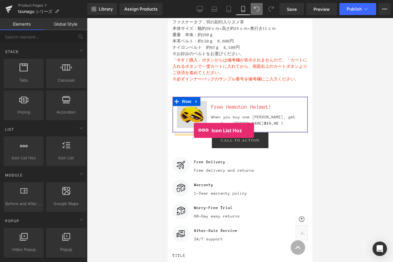
drag, startPoint x: 181, startPoint y: 175, endPoint x: 193, endPoint y: 130, distance: 46.7
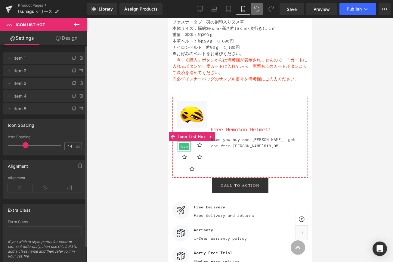
click at [23, 57] on span "Item 1" at bounding box center [39, 57] width 51 height 11
click at [9, 59] on icon at bounding box center [9, 58] width 5 height 5
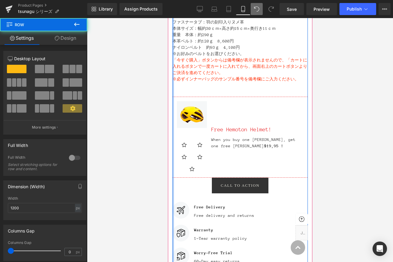
click at [172, 138] on div at bounding box center [173, 100] width 2 height 674
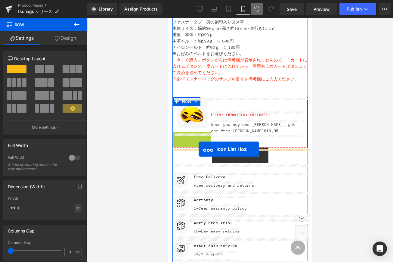
drag, startPoint x: 174, startPoint y: 138, endPoint x: 198, endPoint y: 149, distance: 26.6
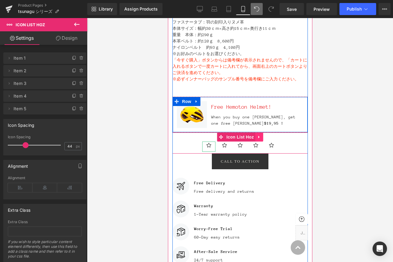
click at [259, 139] on icon at bounding box center [259, 137] width 4 height 5
click at [263, 137] on icon at bounding box center [263, 137] width 4 height 4
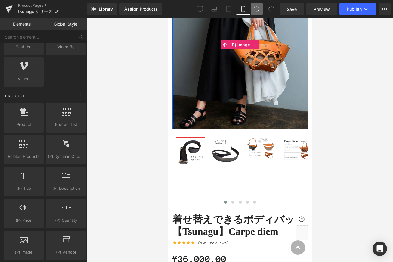
scroll to position [154, 0]
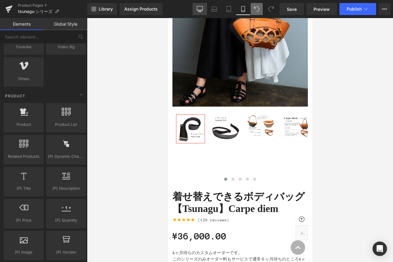
click at [199, 7] on icon at bounding box center [200, 9] width 6 height 6
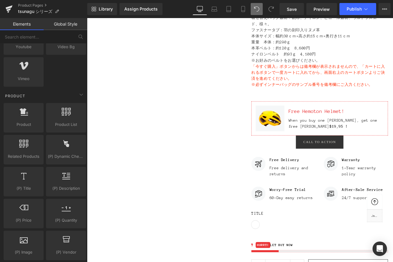
scroll to position [385, 0]
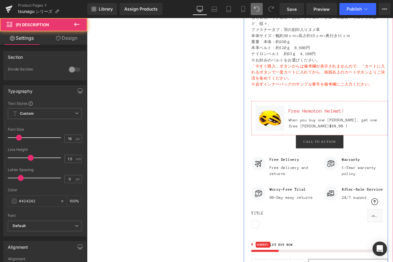
click at [339, 107] on p at bounding box center [363, 103] width 162 height 7
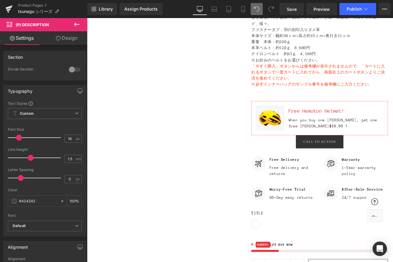
click at [80, 23] on icon at bounding box center [76, 24] width 7 height 7
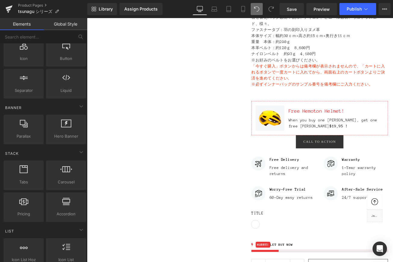
scroll to position [0, 0]
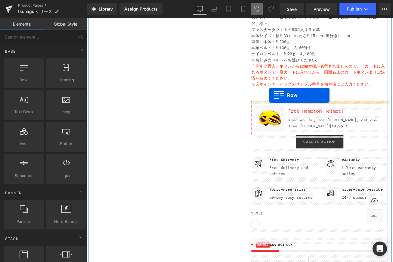
drag, startPoint x: 117, startPoint y: 89, endPoint x: 304, endPoint y: 110, distance: 188.1
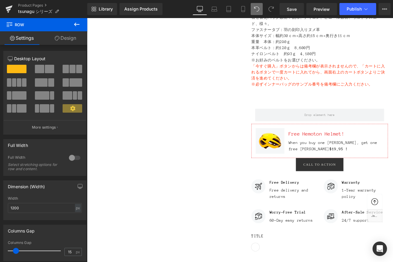
click at [78, 25] on icon at bounding box center [76, 24] width 7 height 7
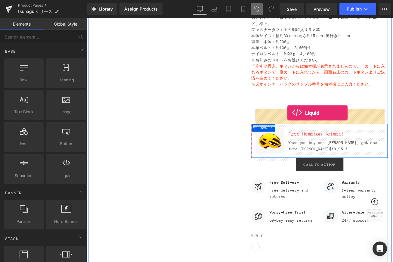
drag, startPoint x: 163, startPoint y: 182, endPoint x: 325, endPoint y: 131, distance: 169.7
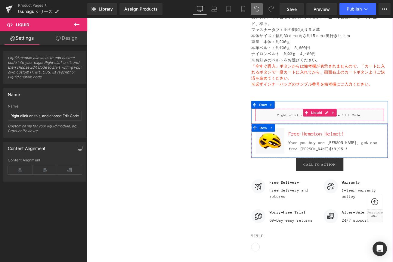
click at [372, 130] on div "Liquid" at bounding box center [363, 133] width 153 height 15
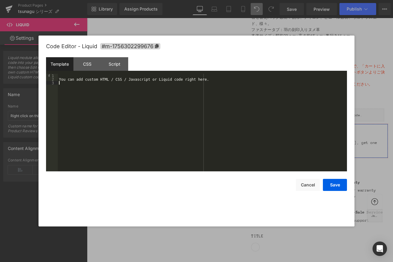
click at [62, 87] on div "You can add custom HTML / CSS / Javascript or Liquid code right here." at bounding box center [202, 126] width 289 height 105
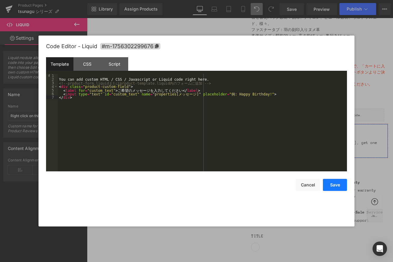
click at [337, 184] on button "Save" at bounding box center [335, 185] width 24 height 12
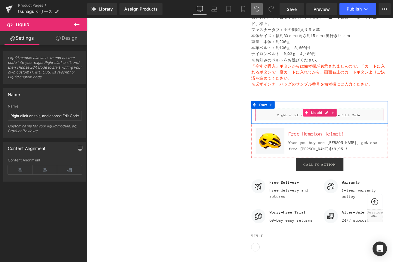
click at [346, 130] on icon at bounding box center [348, 130] width 4 height 5
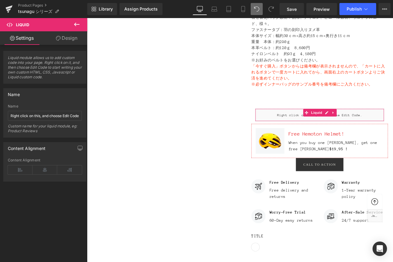
click at [35, 65] on span "Liquid module allows us to add custom code into your page. Right click on it, a…" at bounding box center [45, 69] width 74 height 28
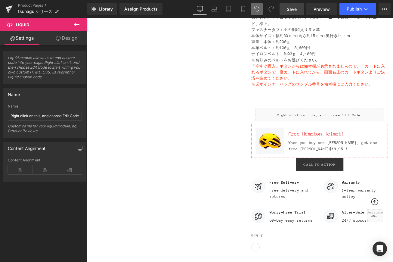
click at [287, 9] on span "Save" at bounding box center [291, 9] width 10 height 6
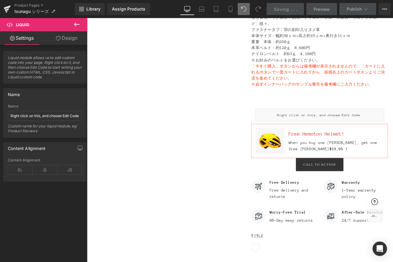
click at [321, 9] on span "Preview" at bounding box center [321, 9] width 16 height 6
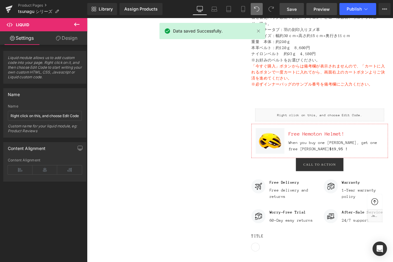
click at [320, 11] on span "Preview" at bounding box center [321, 9] width 16 height 6
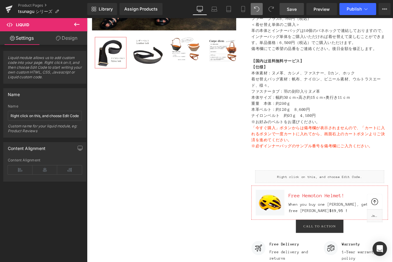
scroll to position [399, 0]
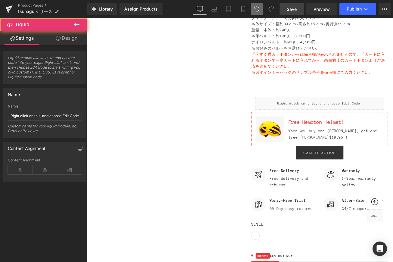
click at [342, 118] on div "Liquid" at bounding box center [363, 119] width 153 height 15
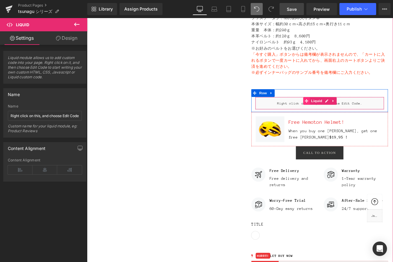
click at [346, 117] on icon at bounding box center [348, 117] width 4 height 4
click at [372, 118] on div "Liquid" at bounding box center [363, 119] width 153 height 15
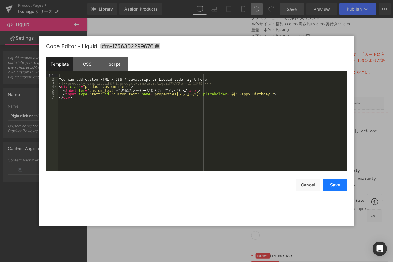
click at [332, 185] on button "Save" at bounding box center [335, 185] width 24 height 12
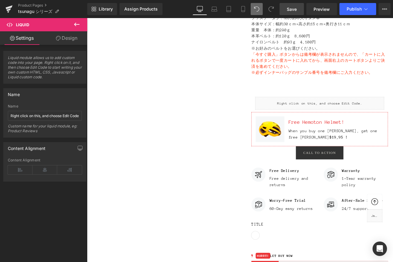
click at [292, 10] on span "Save" at bounding box center [291, 9] width 10 height 6
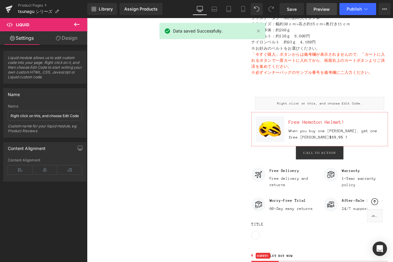
click at [315, 9] on span "Preview" at bounding box center [321, 9] width 16 height 6
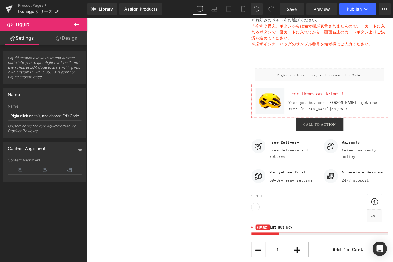
scroll to position [433, 0]
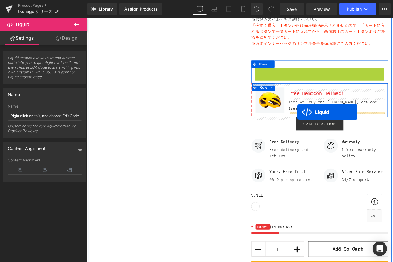
drag, startPoint x: 346, startPoint y: 82, endPoint x: 337, endPoint y: 129, distance: 48.3
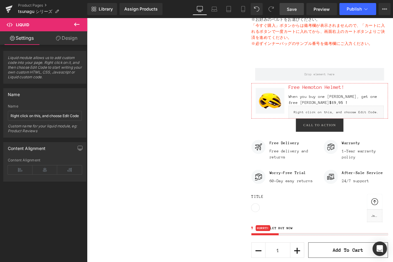
click at [294, 10] on span "Save" at bounding box center [291, 9] width 10 height 6
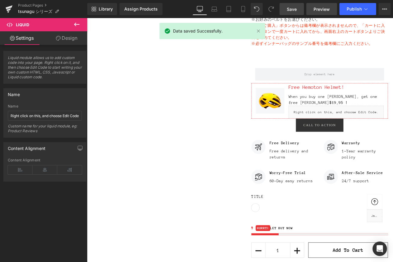
click at [315, 8] on span "Preview" at bounding box center [321, 9] width 16 height 6
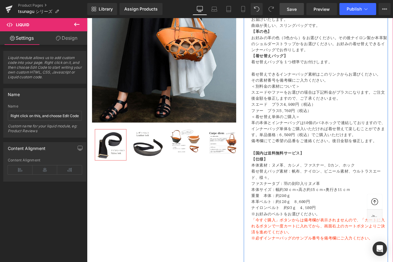
scroll to position [0, 0]
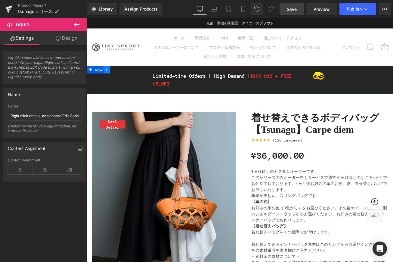
click at [112, 79] on icon at bounding box center [111, 79] width 4 height 5
click at [126, 79] on icon at bounding box center [126, 79] width 4 height 5
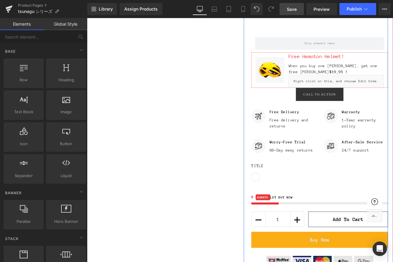
scroll to position [363, 0]
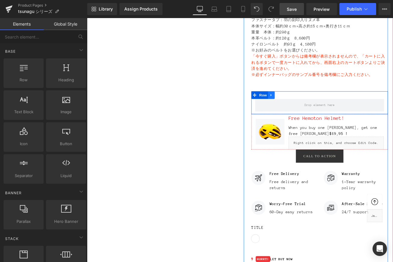
click at [308, 110] on icon at bounding box center [306, 109] width 4 height 5
click at [321, 109] on icon at bounding box center [322, 109] width 4 height 4
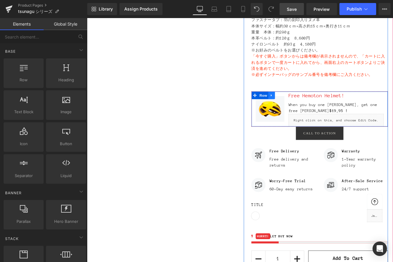
click at [306, 109] on icon at bounding box center [306, 110] width 4 height 5
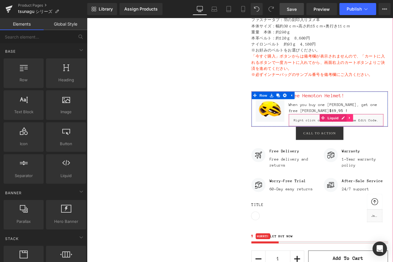
click at [392, 137] on icon at bounding box center [398, 136] width 1 height 3
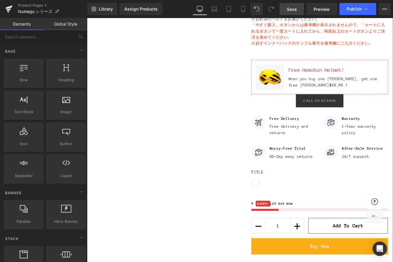
scroll to position [401, 0]
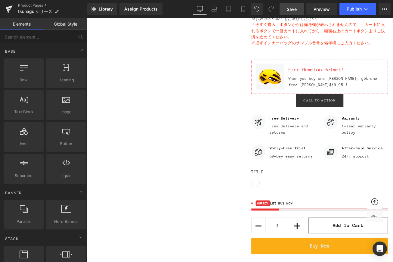
click at [288, 9] on span "Save" at bounding box center [291, 9] width 10 height 6
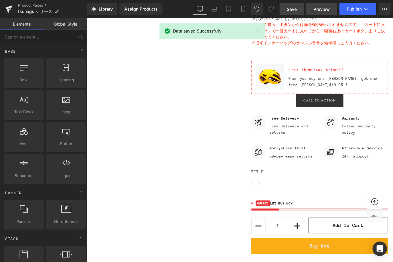
click at [316, 8] on span "Preview" at bounding box center [321, 9] width 16 height 6
